Goal: Task Accomplishment & Management: Manage account settings

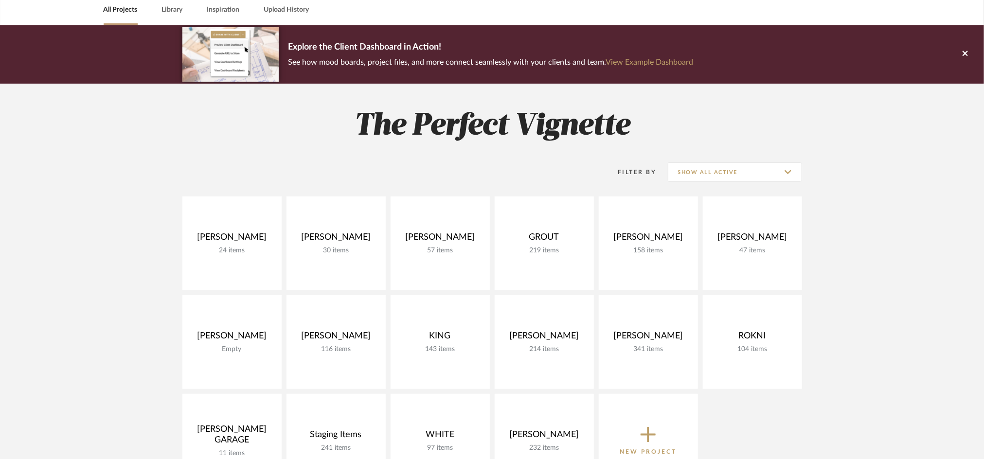
scroll to position [195, 0]
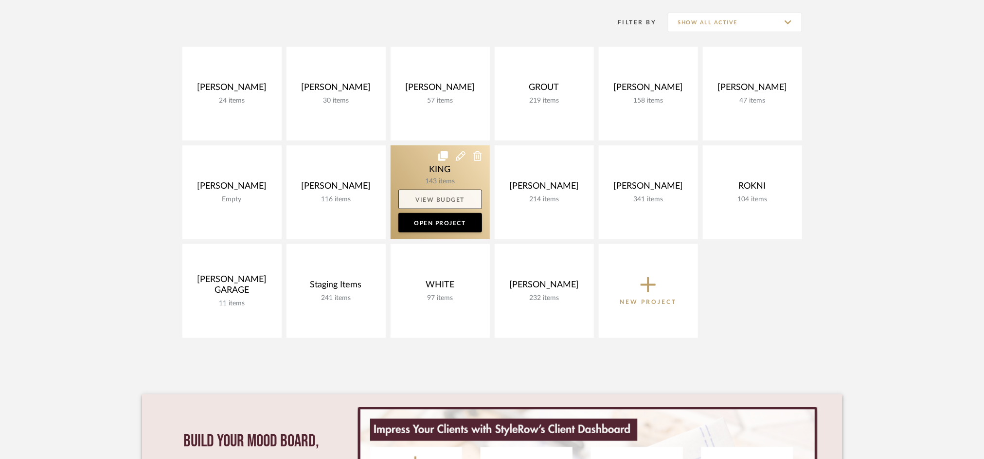
click at [461, 199] on link "View Budget" at bounding box center [441, 199] width 84 height 19
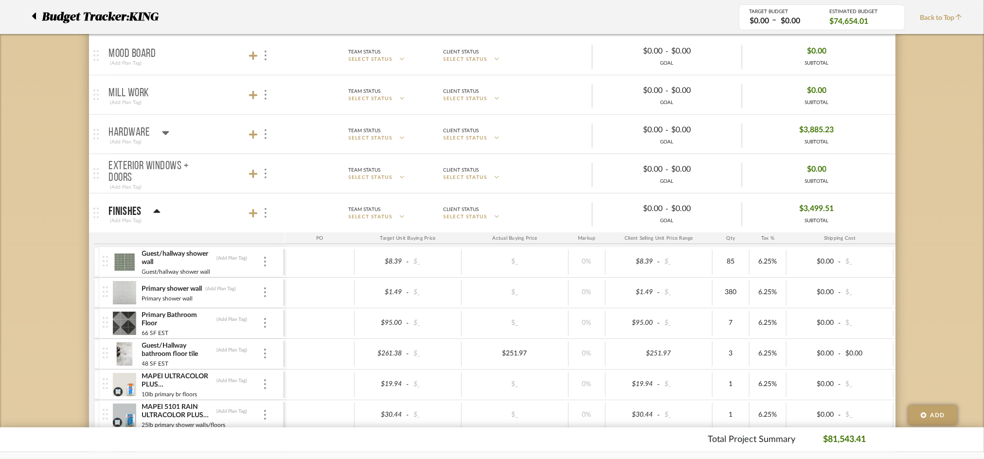
click at [205, 211] on mat-panel-title "Finishes (Add Plan Tag)" at bounding box center [194, 213] width 171 height 24
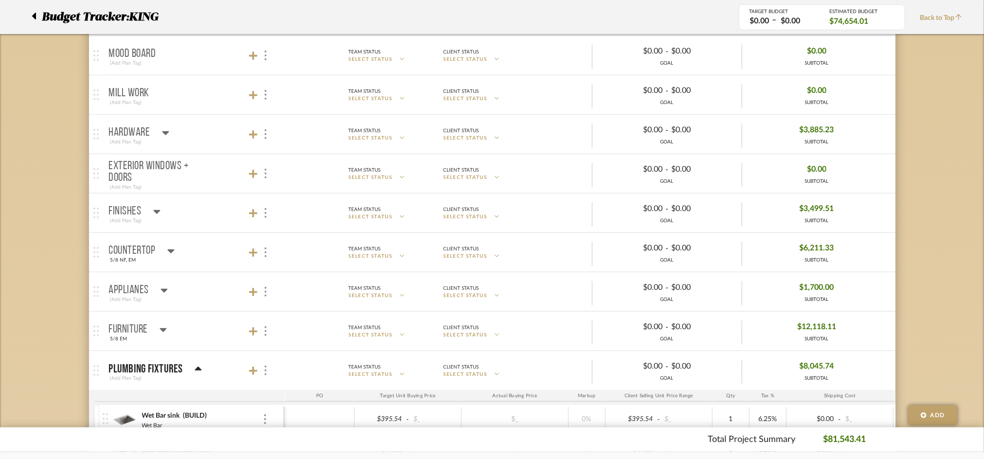
scroll to position [65, 0]
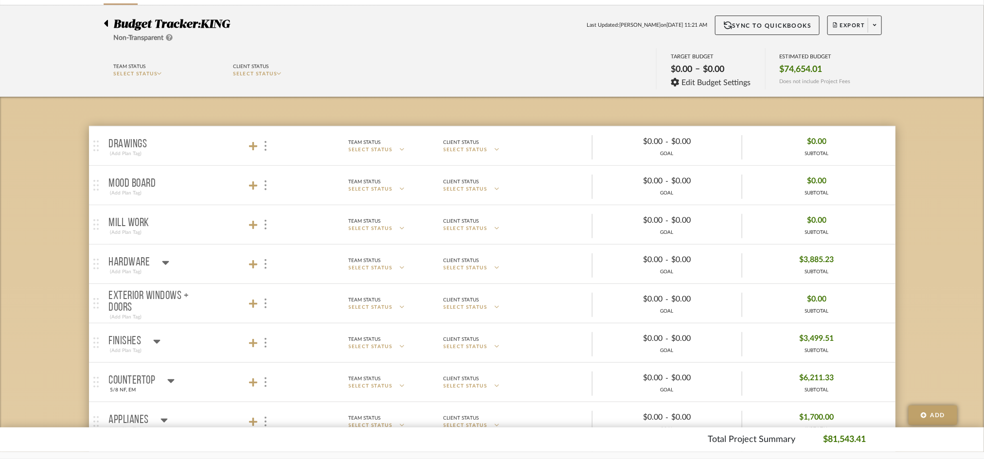
click at [196, 262] on mat-panel-title "Hardware (Add Plan Tag)" at bounding box center [194, 265] width 171 height 24
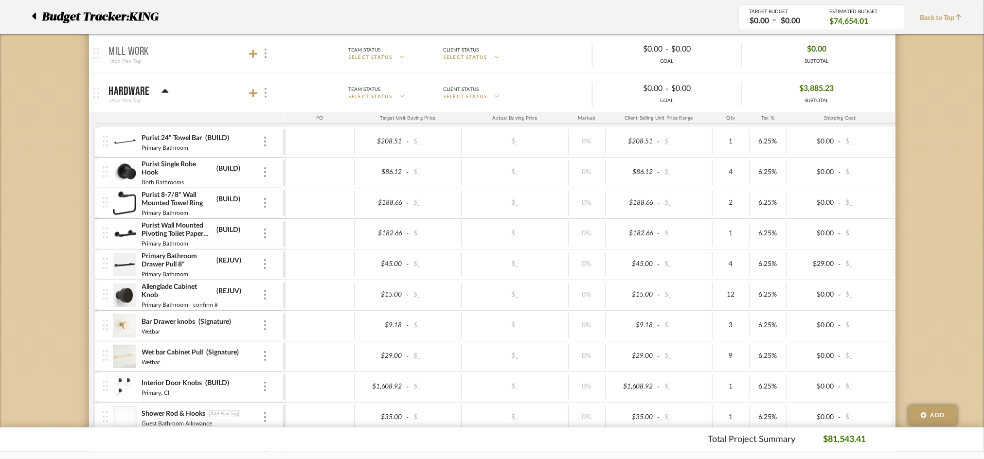
scroll to position [195, 0]
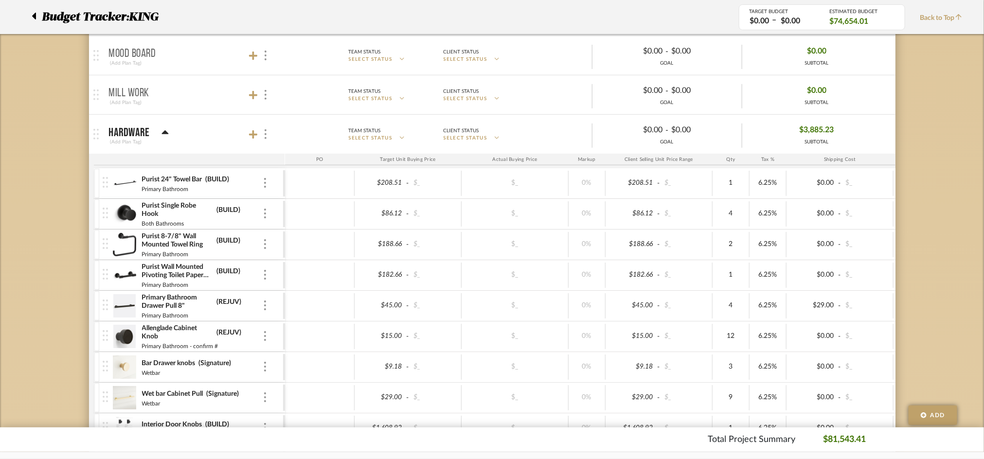
click at [203, 121] on span "Hardware (Add Plan Tag) Team Status SELECT STATUS Client Status SELECT STATUS $…" at bounding box center [500, 134] width 783 height 27
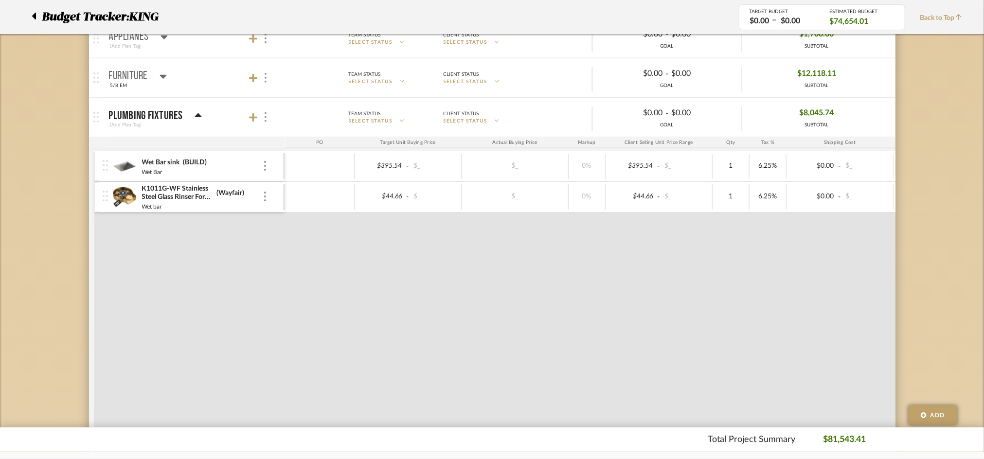
scroll to position [454, 0]
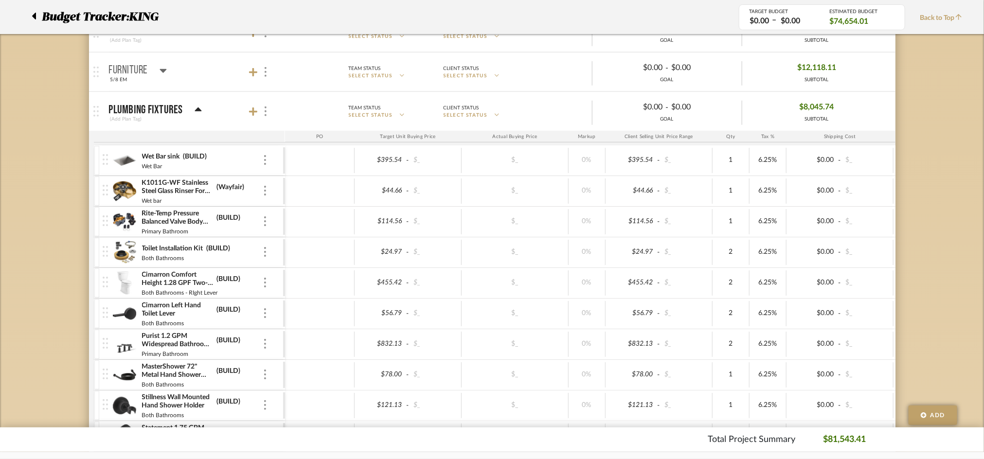
click at [208, 105] on mat-panel-title "Plumbing Fixtures (Add Plan Tag)" at bounding box center [194, 112] width 171 height 24
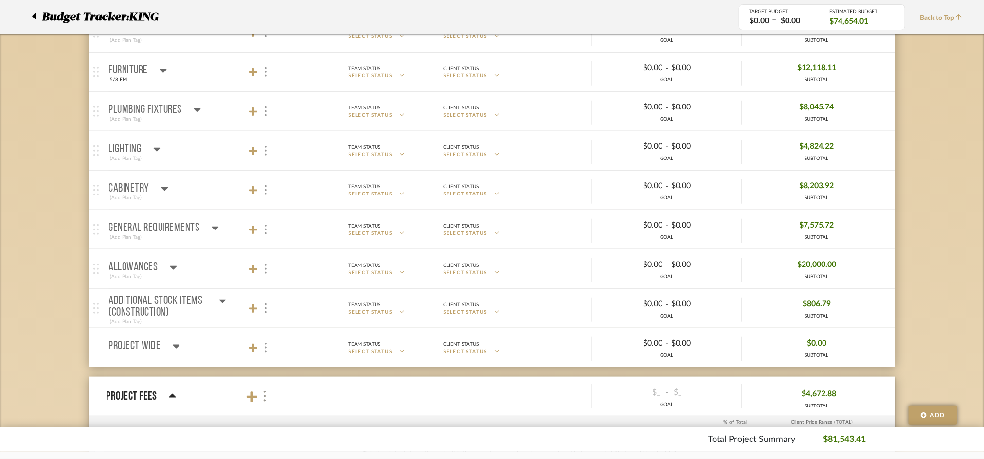
click at [206, 159] on mat-panel-title "Lighting (Add Plan Tag)" at bounding box center [194, 151] width 171 height 24
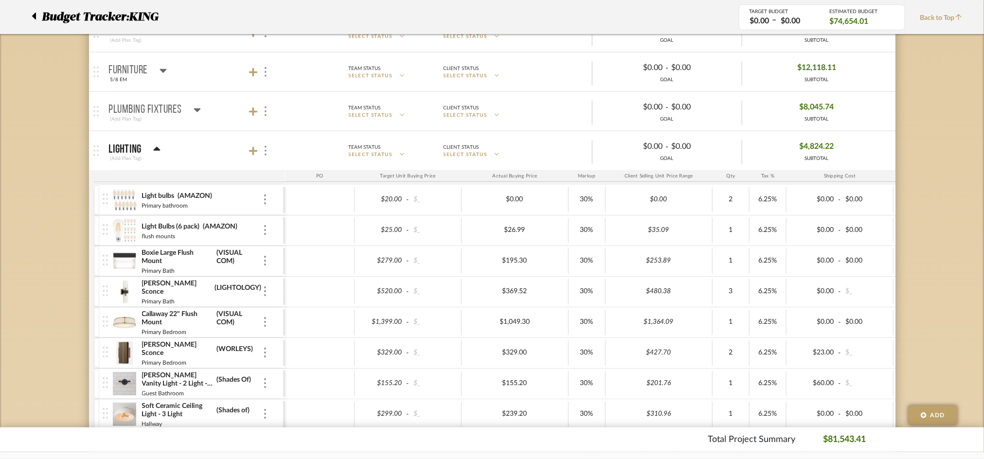
click at [206, 159] on mat-panel-title "Lighting (Add Plan Tag)" at bounding box center [194, 151] width 171 height 24
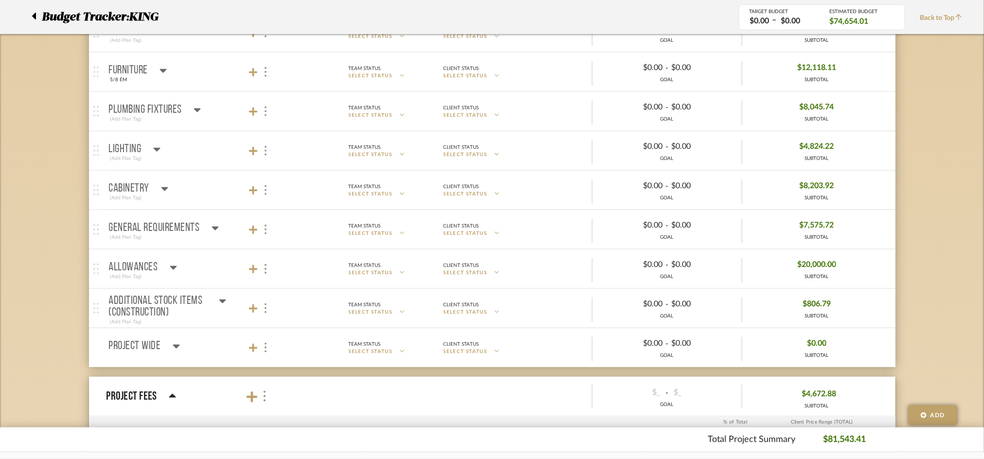
click at [205, 179] on mat-panel-title "Cabinetry (Add Plan Tag)" at bounding box center [194, 191] width 171 height 24
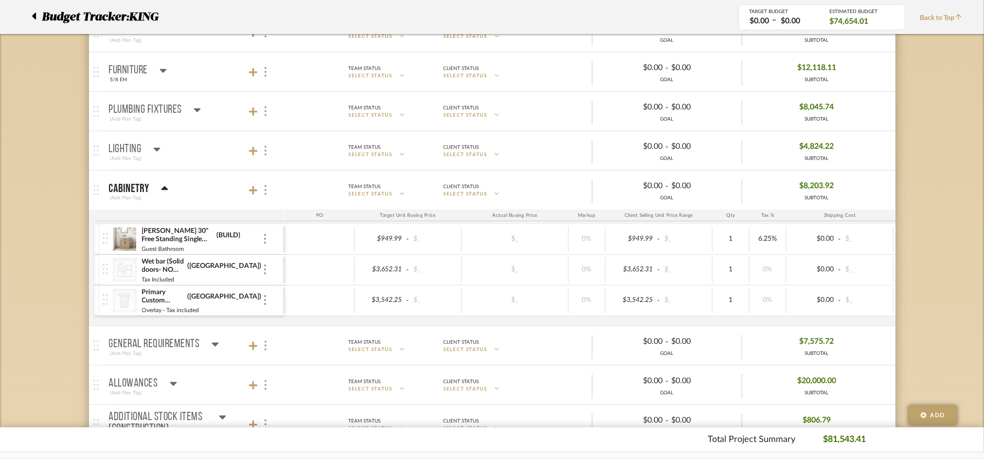
click at [203, 194] on mat-panel-title "Cabinetry (Add Plan Tag)" at bounding box center [194, 191] width 171 height 24
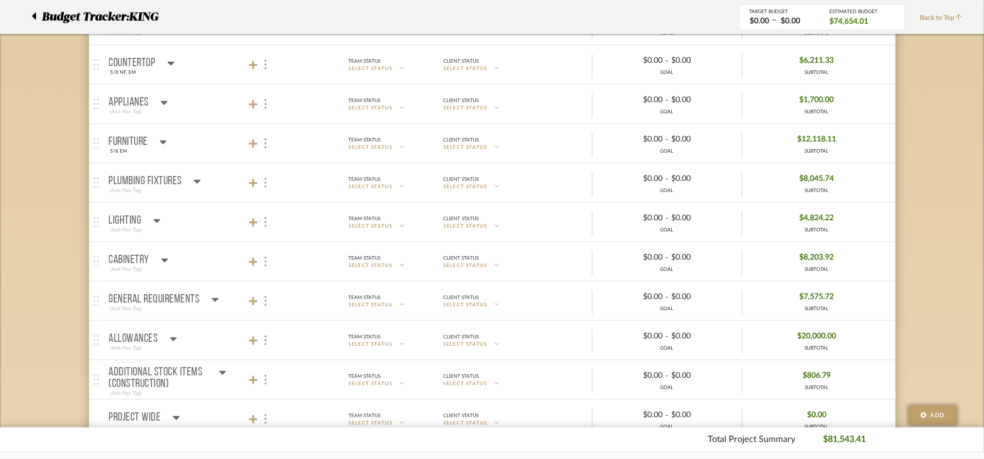
scroll to position [259, 0]
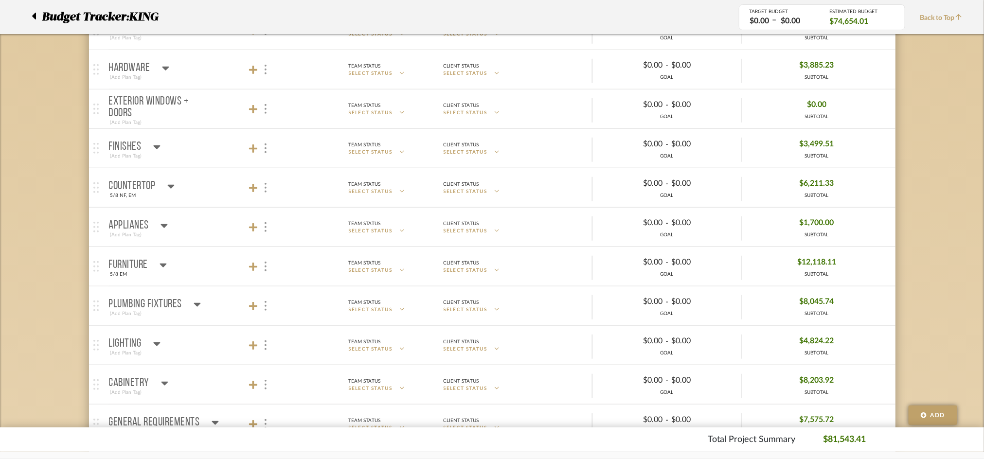
click at [187, 274] on mat-panel-title "Furniture 5/8 EM" at bounding box center [194, 267] width 171 height 24
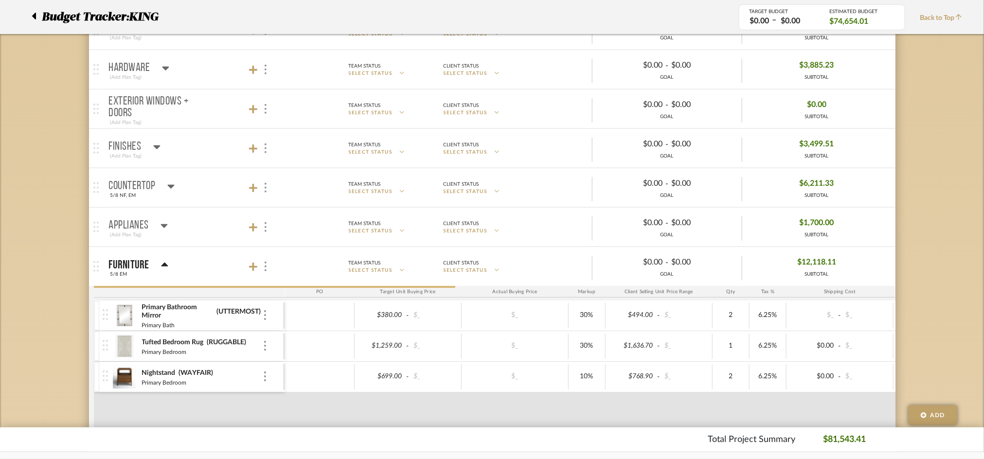
scroll to position [454, 0]
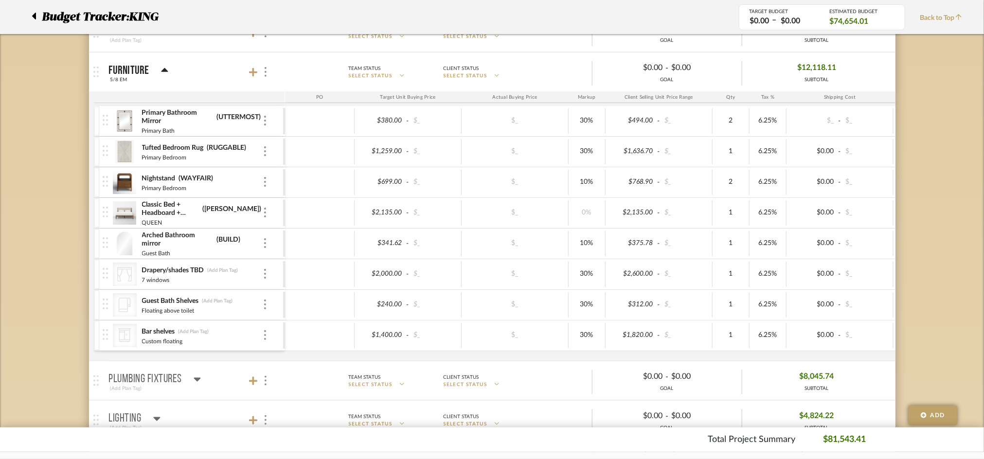
click at [207, 81] on mat-panel-title "Furniture 5/8 EM" at bounding box center [194, 72] width 171 height 24
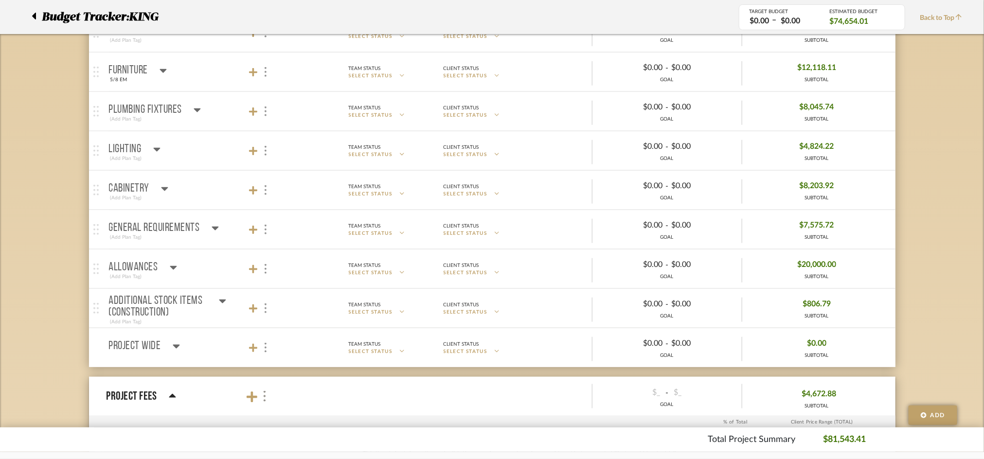
scroll to position [259, 0]
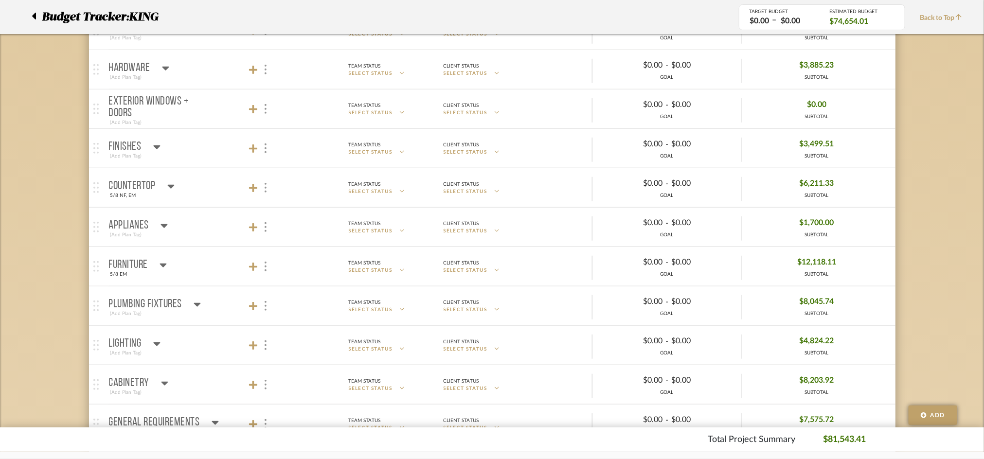
click at [214, 153] on mat-panel-title "Finishes (Add Plan Tag)" at bounding box center [194, 149] width 171 height 24
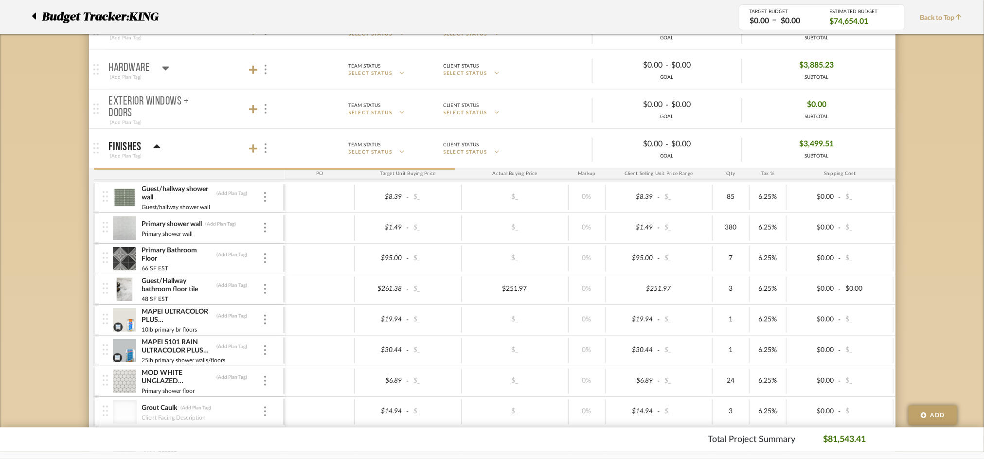
click at [214, 153] on mat-panel-title "Finishes (Add Plan Tag)" at bounding box center [194, 149] width 171 height 24
